Goal: Information Seeking & Learning: Learn about a topic

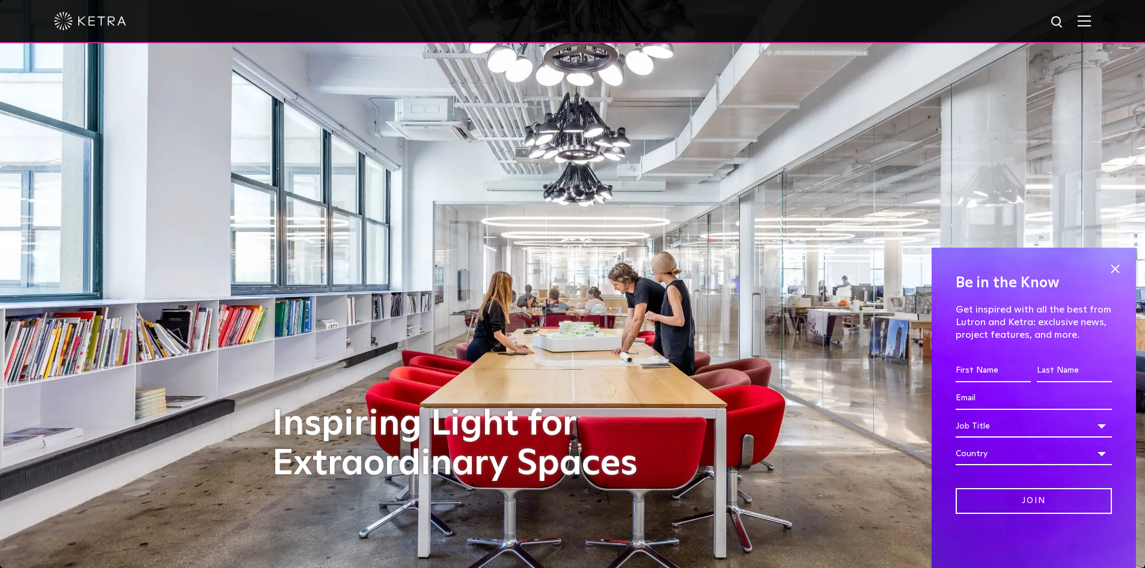
click at [1105, 26] on div at bounding box center [572, 21] width 1145 height 43
click at [1091, 25] on img at bounding box center [1083, 20] width 13 height 11
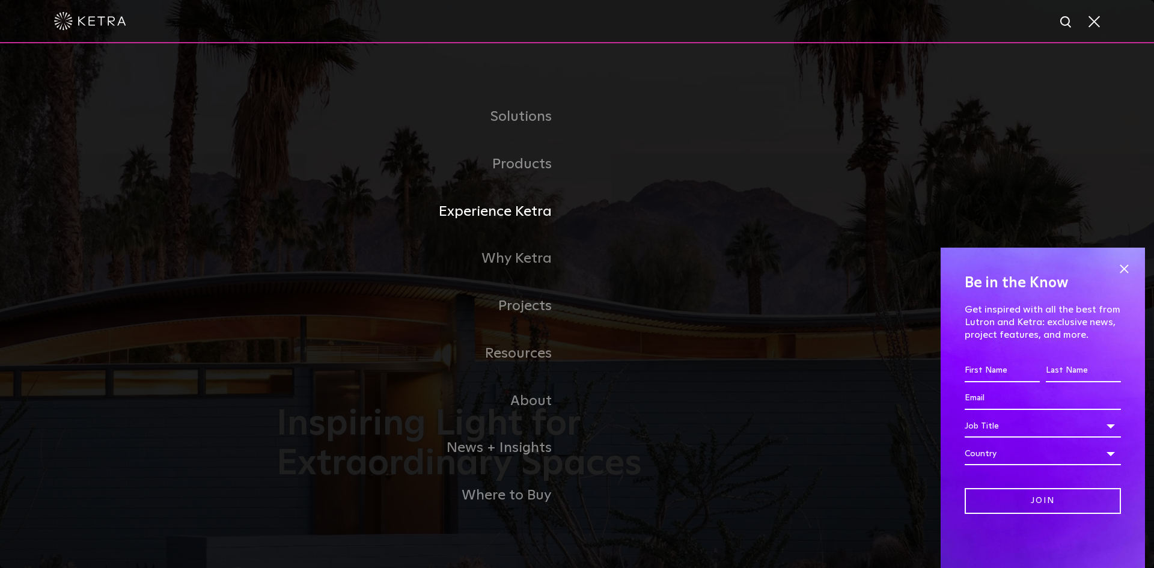
click at [523, 205] on link "Experience Ketra" at bounding box center [426, 211] width 300 height 47
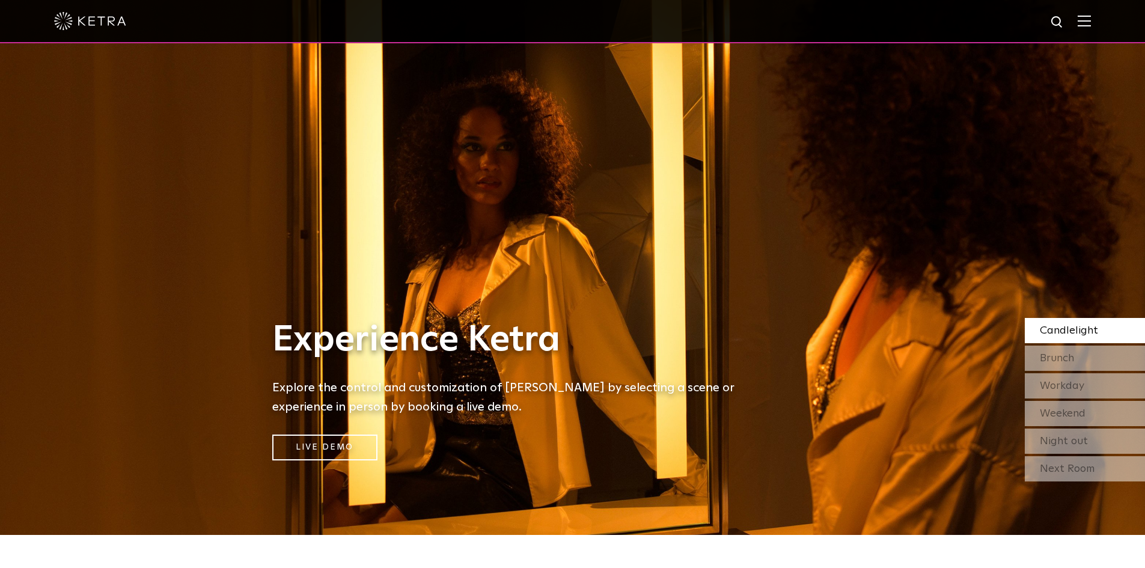
scroll to position [60, 0]
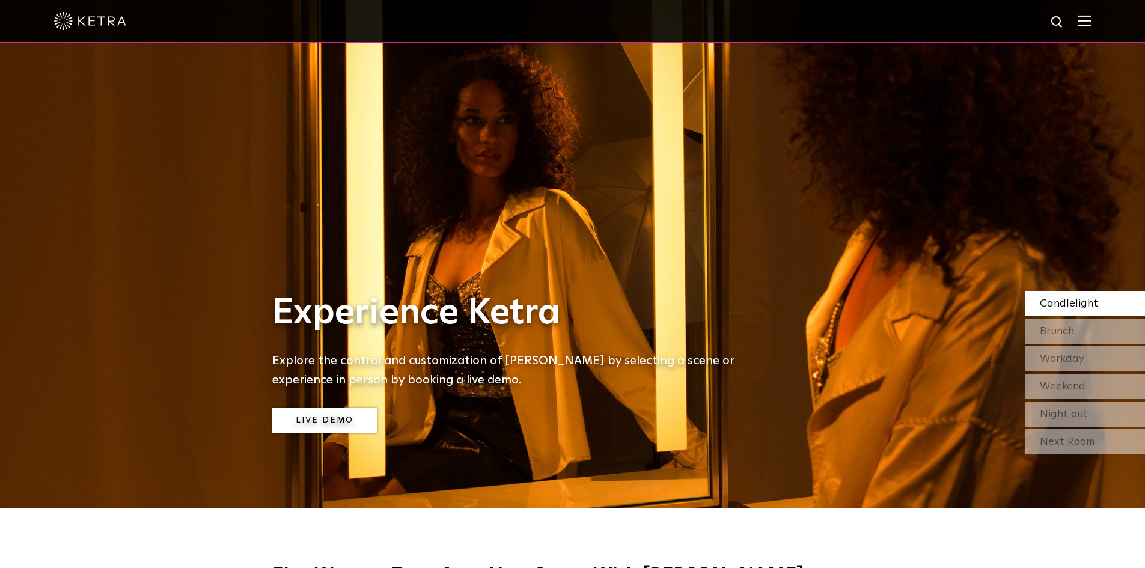
click at [284, 418] on link "Live Demo" at bounding box center [324, 420] width 105 height 26
